Goal: Information Seeking & Learning: Learn about a topic

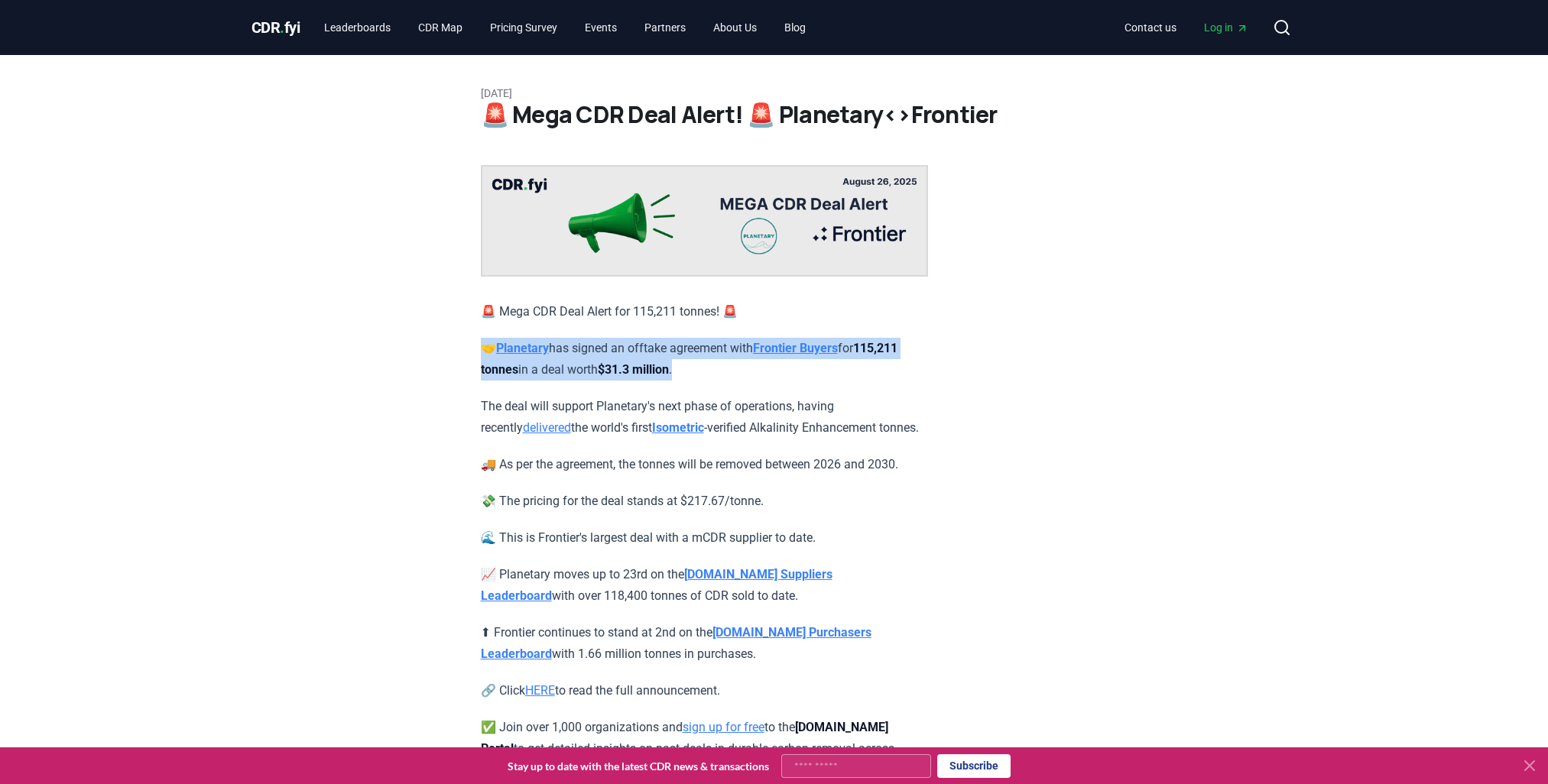
drag, startPoint x: 760, startPoint y: 367, endPoint x: 464, endPoint y: 356, distance: 296.2
click at [464, 356] on div "August 26, 2025 🚨 Mega CDR Deal Alert! 🚨 Planetary<>Frontier 🚨 Mega CDR Deal Al…" at bounding box center [774, 418] width 1070 height 726
drag, startPoint x: 464, startPoint y: 356, endPoint x: 537, endPoint y: 366, distance: 73.7
click at [537, 366] on strong "115,211 tonnes" at bounding box center [689, 359] width 417 height 36
drag, startPoint x: 733, startPoint y: 368, endPoint x: 453, endPoint y: 360, distance: 280.1
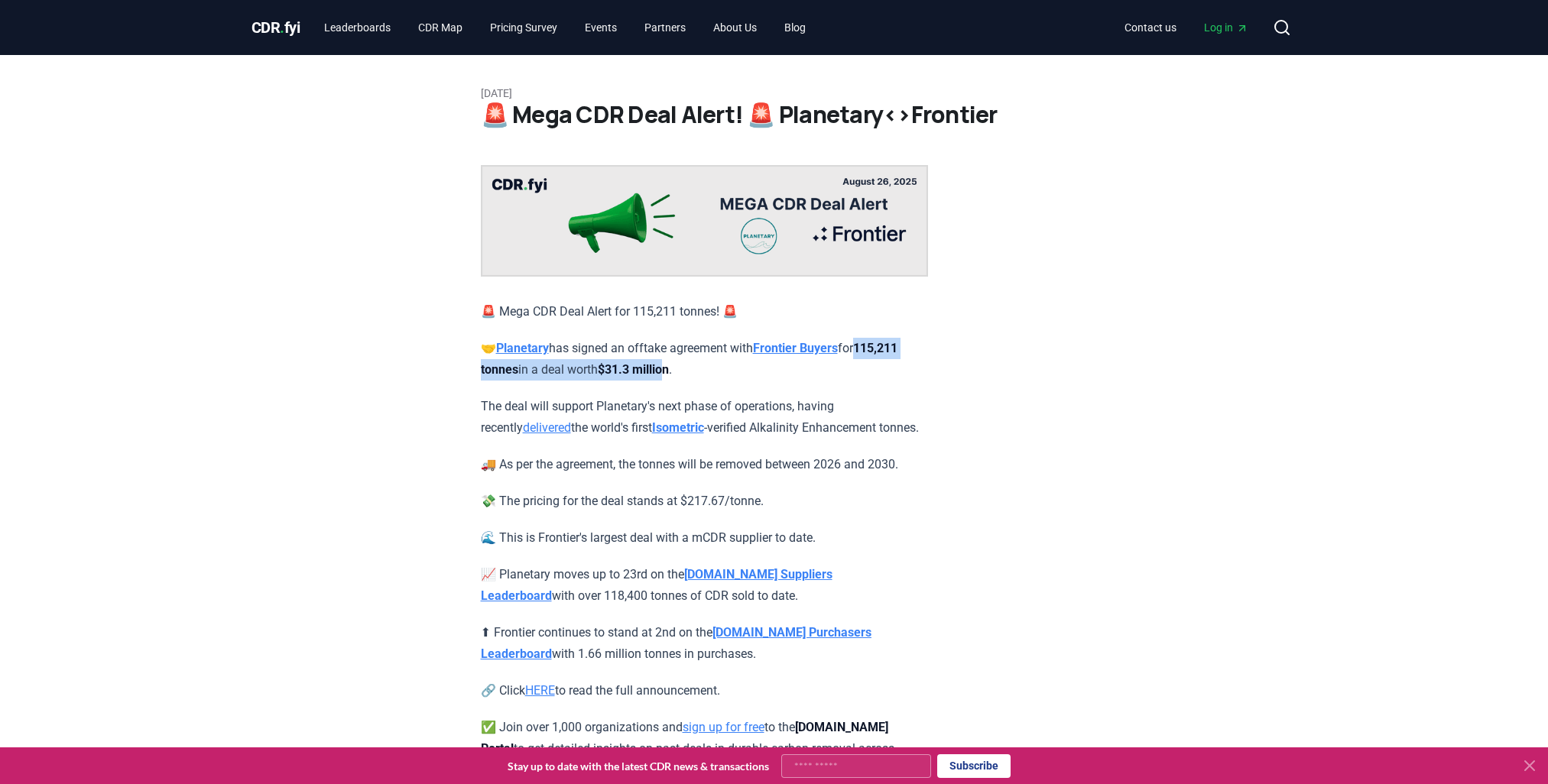
click at [453, 360] on div "August 26, 2025 🚨 Mega CDR Deal Alert! 🚨 Planetary<>Frontier 🚨 Mega CDR Deal Al…" at bounding box center [774, 418] width 1070 height 726
drag, startPoint x: 453, startPoint y: 360, endPoint x: 780, endPoint y: 369, distance: 327.1
click at [826, 382] on div "🚨 Mega CDR Deal Alert for 115,211 tonnes! 🚨 🤝 Planetary has signed an offtake a…" at bounding box center [704, 473] width 447 height 616
drag, startPoint x: 771, startPoint y: 372, endPoint x: 467, endPoint y: 368, distance: 304.0
click at [467, 368] on div "August 26, 2025 🚨 Mega CDR Deal Alert! 🚨 Planetary<>Frontier 🚨 Mega CDR Deal Al…" at bounding box center [774, 418] width 1070 height 726
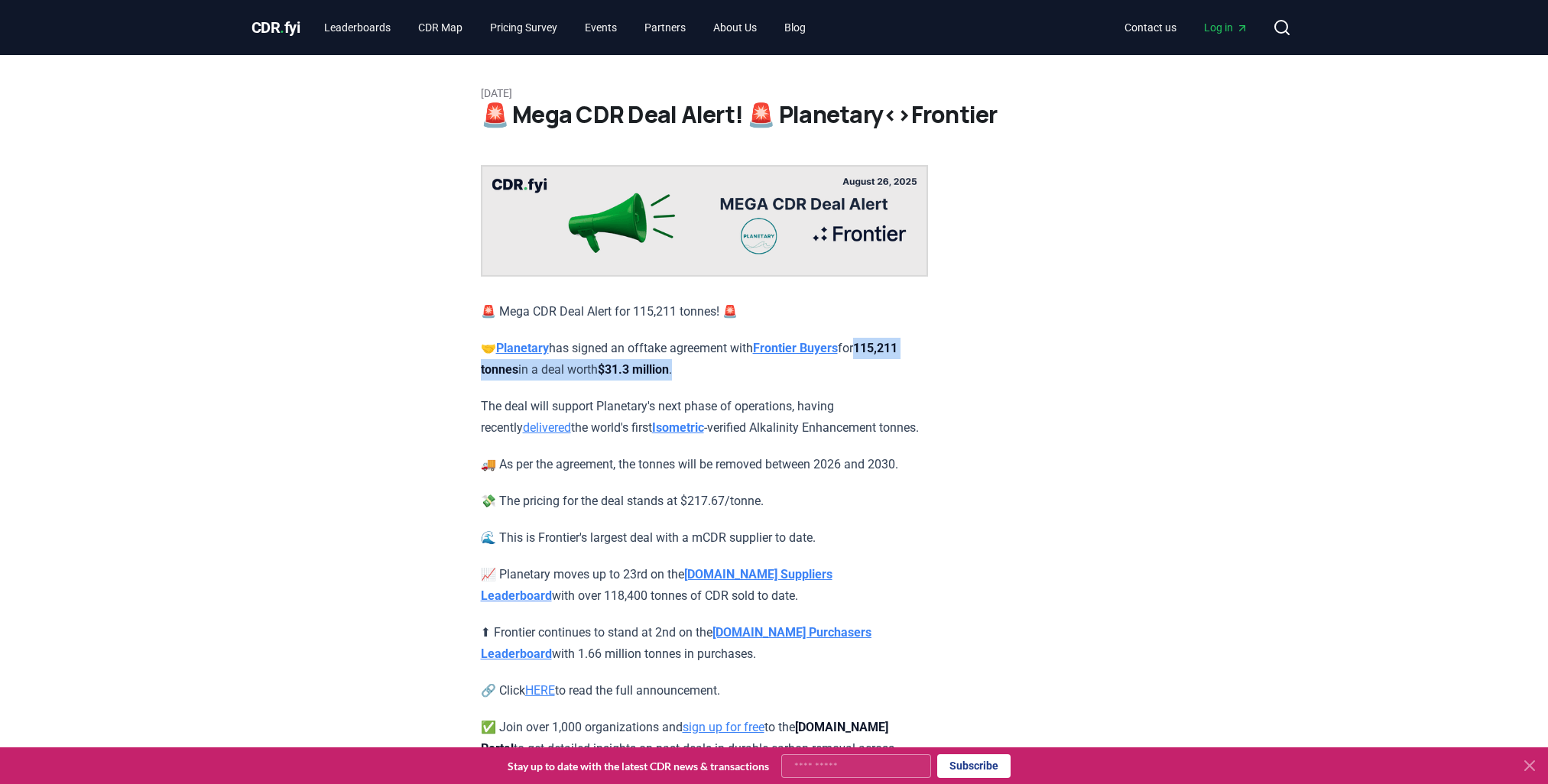
copy p "115,211 tonnes in a deal worth $31.3 million ."
click at [547, 351] on strong "Planetary" at bounding box center [522, 348] width 53 height 14
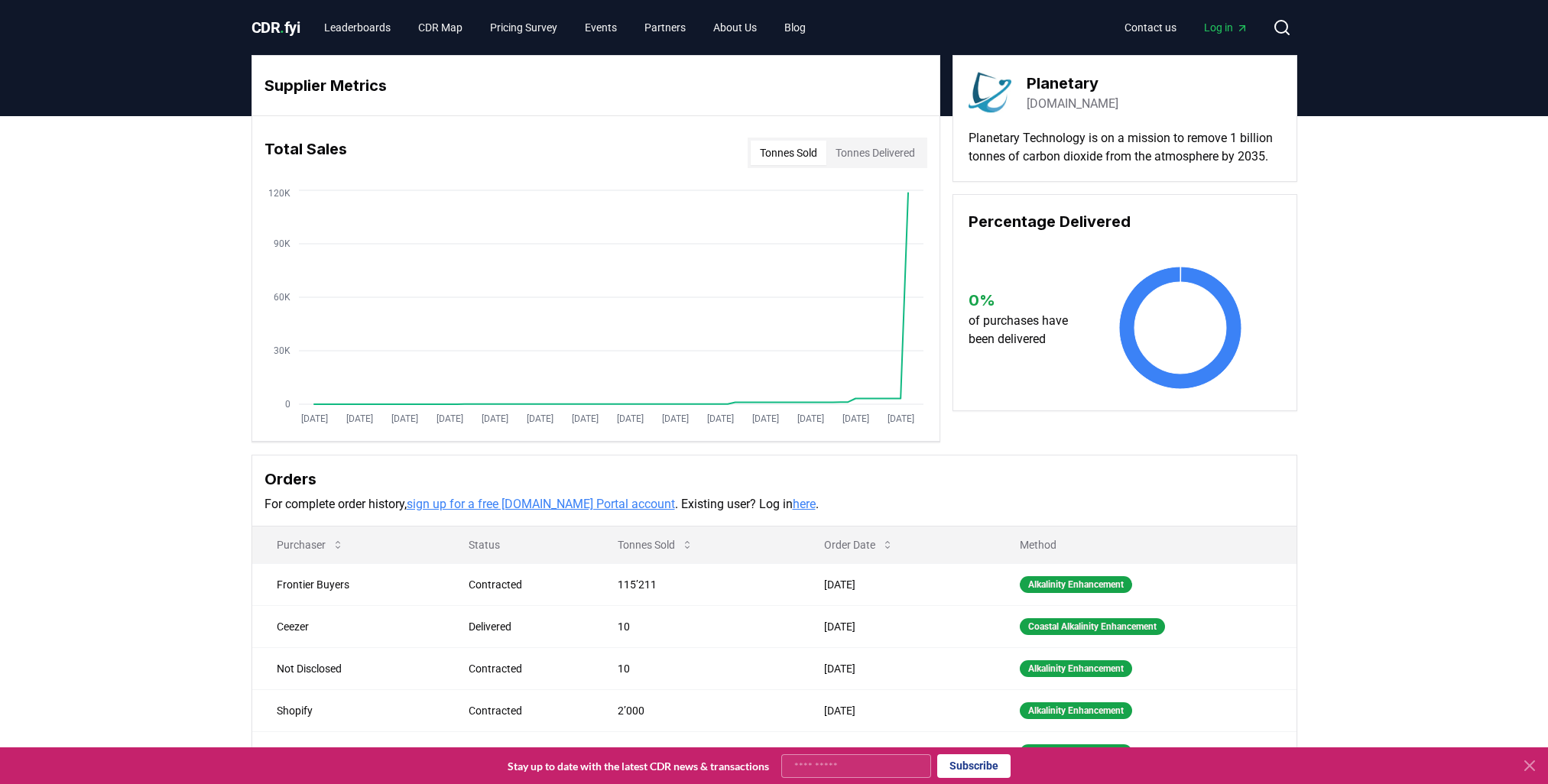
click at [881, 144] on button "Tonnes Delivered" at bounding box center [875, 152] width 98 height 24
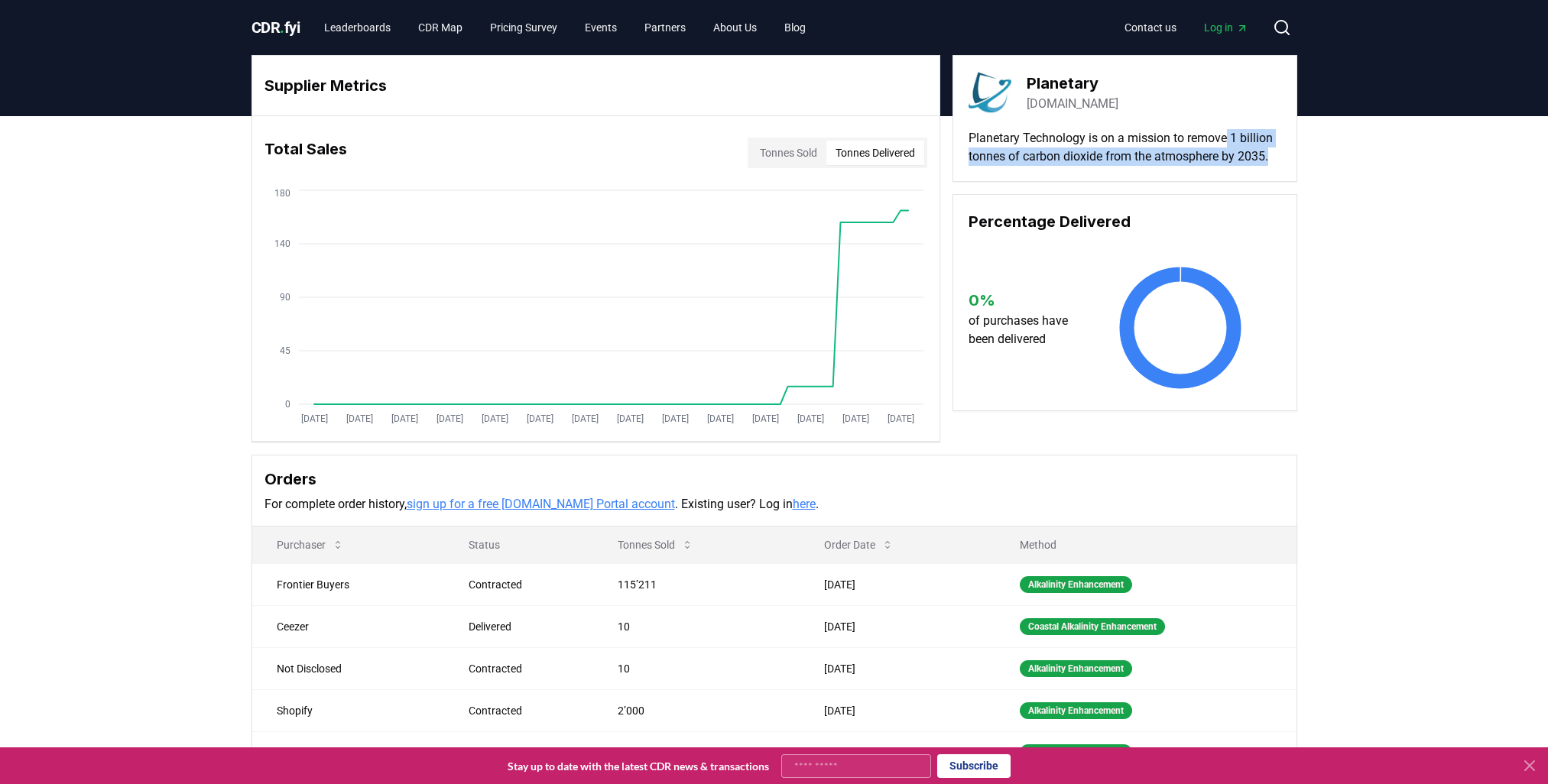
drag, startPoint x: 1232, startPoint y: 137, endPoint x: 1279, endPoint y: 153, distance: 49.6
click at [1279, 153] on p "Planetary Technology is on a mission to remove 1 billion tonnes of carbon dioxi…" at bounding box center [1124, 147] width 312 height 37
copy p "1 billion tonnes of carbon dioxide from the atmosphere by 2035."
